Goal: Information Seeking & Learning: Learn about a topic

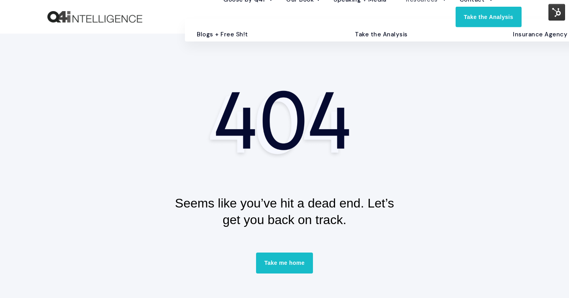
click at [234, 41] on link "Blogs + Free Sh!t" at bounding box center [264, 35] width 146 height 14
click at [243, 41] on link "Blogs + Free Sh!t" at bounding box center [264, 35] width 146 height 14
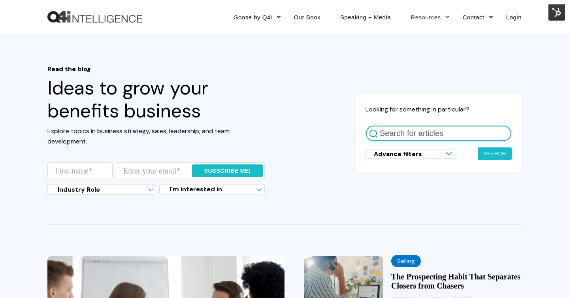
click at [455, 135] on input "Search for articles" at bounding box center [438, 133] width 146 height 16
type input "5 surefire ways"
click at [478, 147] on button "Search" at bounding box center [495, 153] width 34 height 13
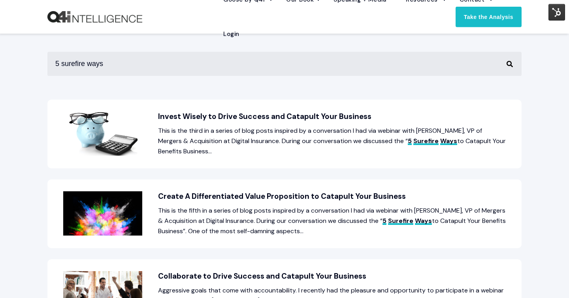
scroll to position [148, 0]
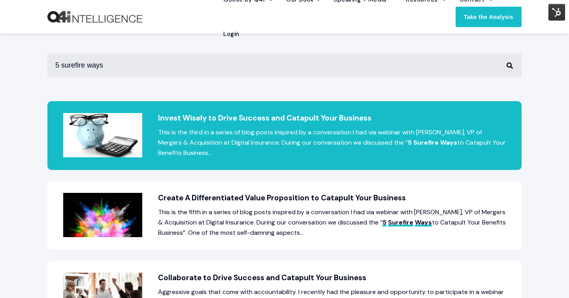
click at [443, 141] on p "This is the third in a series of blog posts inspired by a conversation I had vi…" at bounding box center [284, 142] width 443 height 31
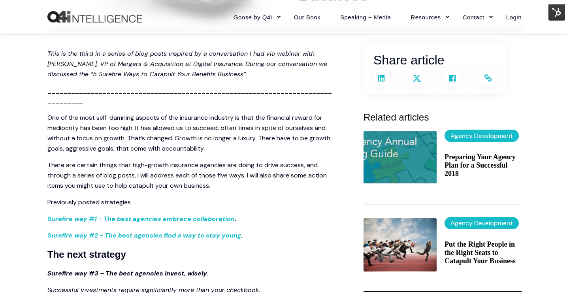
scroll to position [183, 0]
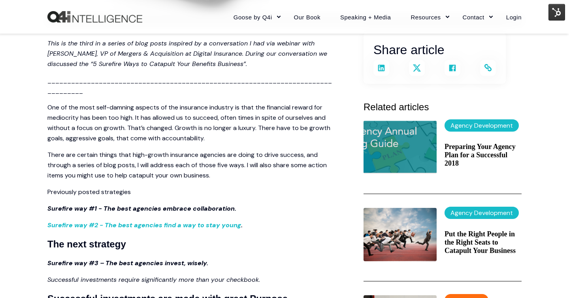
click at [196, 207] on link "Surefire way #1 - The best agencies embrace collaboration" at bounding box center [140, 208] width 187 height 8
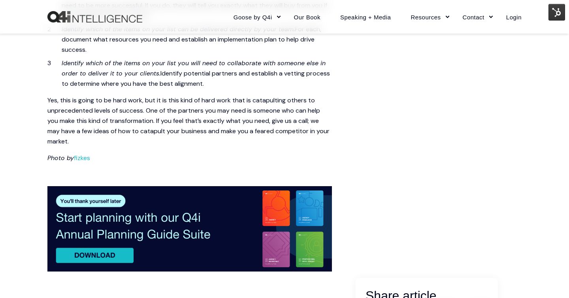
scroll to position [985, 0]
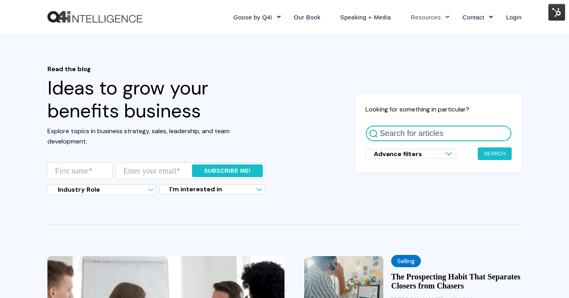
click at [407, 130] on input "Search for articles" at bounding box center [438, 133] width 146 height 16
type input "5 surefire ways"
click at [478, 147] on button "Search" at bounding box center [495, 153] width 34 height 13
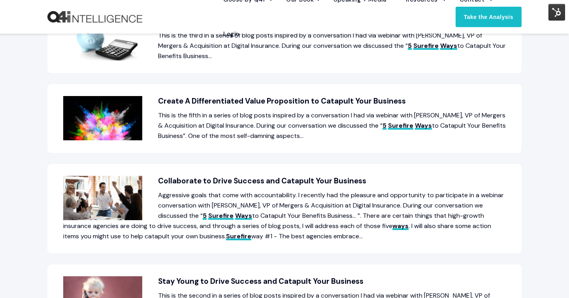
scroll to position [245, 0]
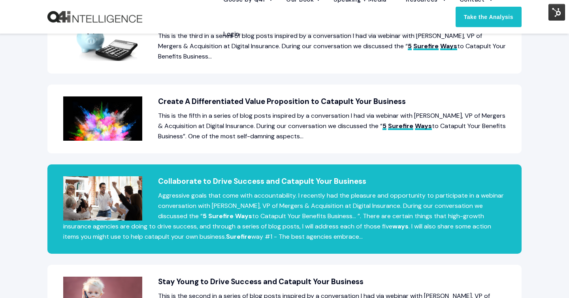
click at [242, 181] on h2 "Collaborate to Drive Success and Catapult Your Business" at bounding box center [284, 181] width 443 height 10
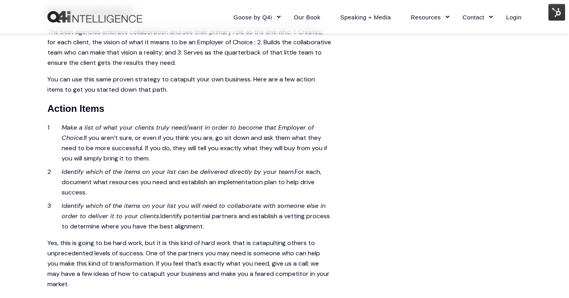
scroll to position [859, 0]
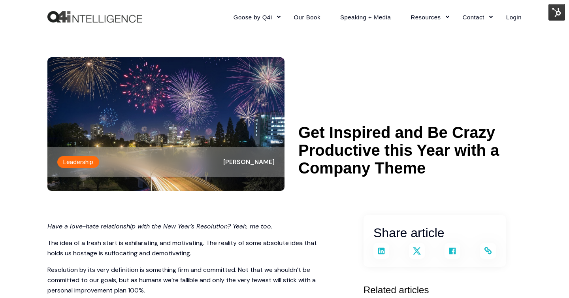
click at [396, 96] on header "Leadership Wendy Keneipp Get Inspired and Be Crazy Productive this Year with a …" at bounding box center [284, 119] width 474 height 170
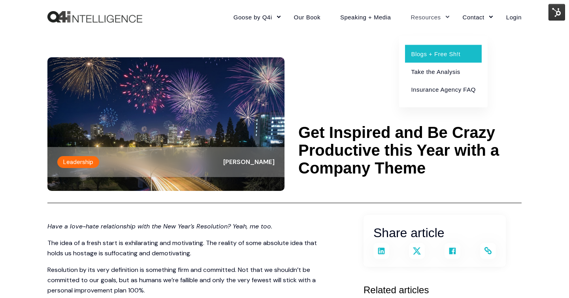
click at [433, 54] on link "Blogs + Free Sh!t" at bounding box center [443, 54] width 76 height 18
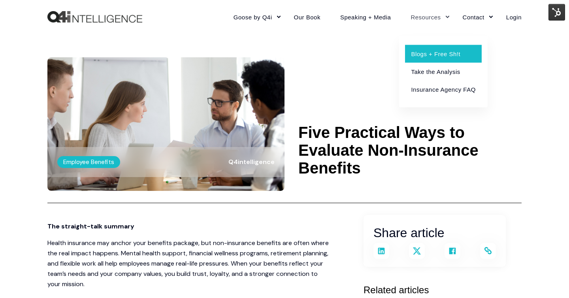
click at [439, 46] on link "Blogs + Free Sh!t" at bounding box center [443, 54] width 76 height 18
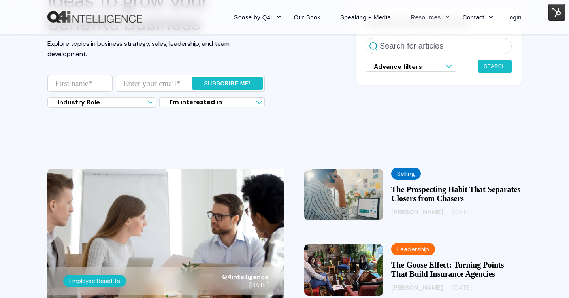
scroll to position [117, 0]
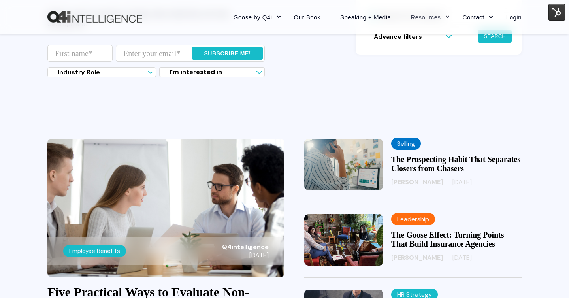
click at [324, 155] on img at bounding box center [343, 164] width 79 height 51
click at [163, 184] on img at bounding box center [165, 208] width 237 height 138
click at [347, 249] on img at bounding box center [343, 239] width 79 height 51
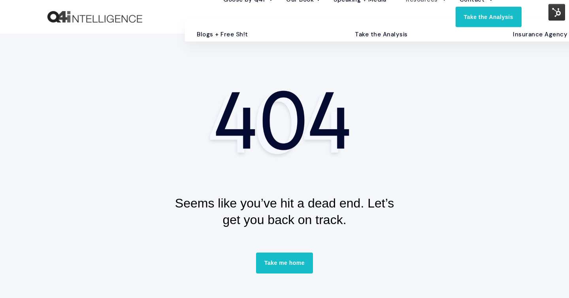
scroll to position [202, 0]
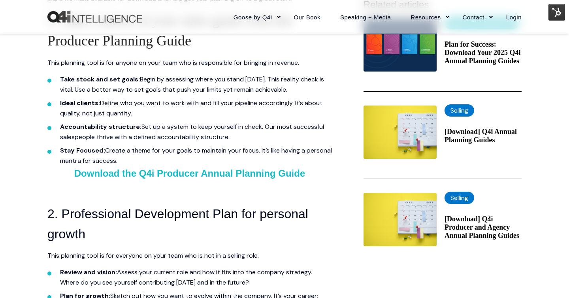
scroll to position [286, 0]
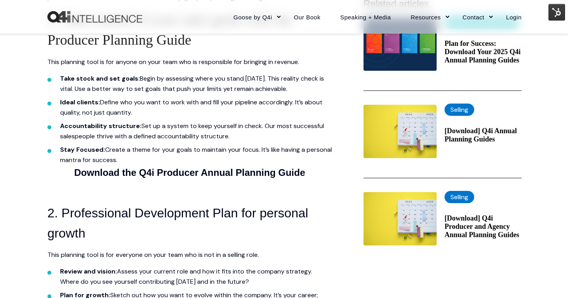
click at [255, 172] on link "Download the Q4i Producer Annual Planning Guide" at bounding box center [189, 172] width 231 height 11
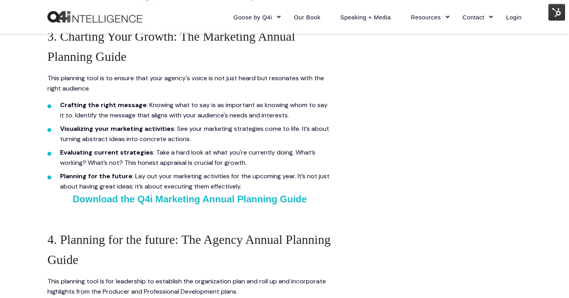
scroll to position [708, 0]
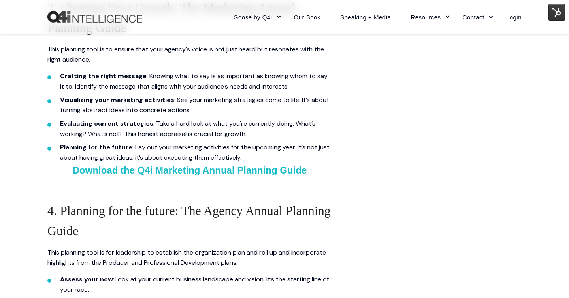
click at [559, 15] on img at bounding box center [556, 12] width 17 height 17
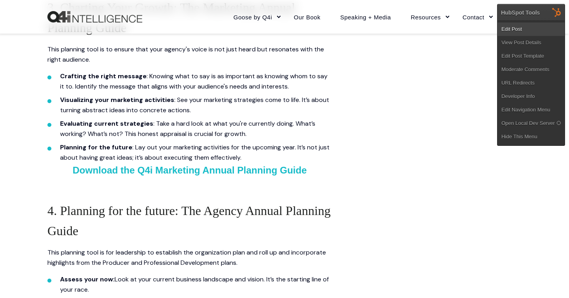
click at [537, 32] on link "Edit Post" at bounding box center [530, 29] width 67 height 13
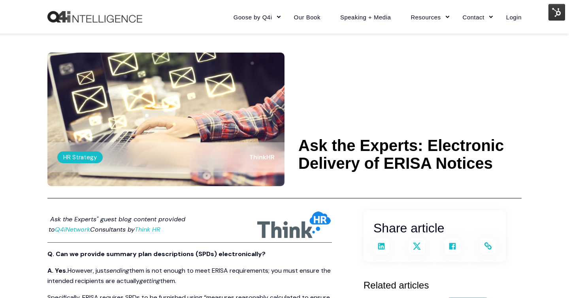
scroll to position [4, 0]
